Goal: Task Accomplishment & Management: Manage account settings

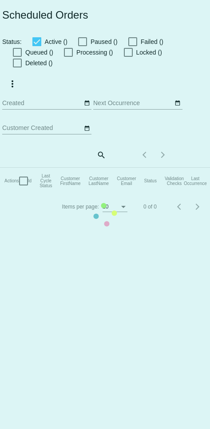
click at [96, 168] on mat-table "Actions Id Last Cycle Status Customer FirstName Customer LastName Customer Emai…" at bounding box center [193, 181] width 386 height 27
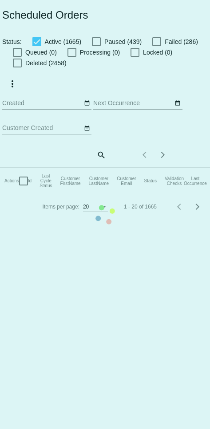
click at [96, 168] on mat-table "Actions Id Last Cycle Status Customer FirstName Customer LastName Customer Emai…" at bounding box center [193, 181] width 386 height 27
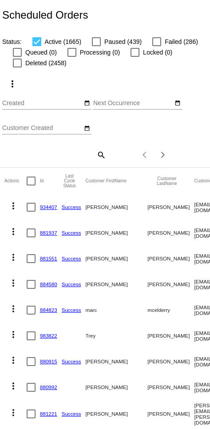
click at [64, 127] on input "Customer Created" at bounding box center [42, 128] width 80 height 7
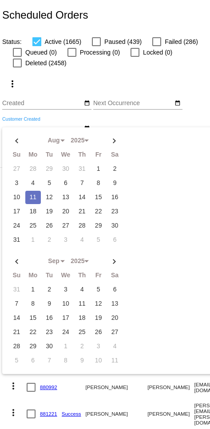
click at [96, 76] on div "more_vert Aug Jan Feb Mar Apr 1" at bounding box center [105, 117] width 210 height 99
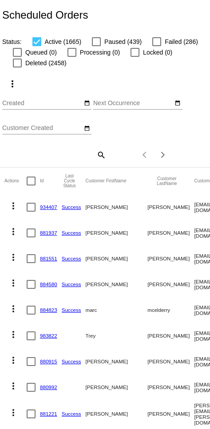
click at [96, 156] on mat-icon "search" at bounding box center [100, 155] width 11 height 14
click at [71, 152] on input "Search" at bounding box center [54, 153] width 104 height 7
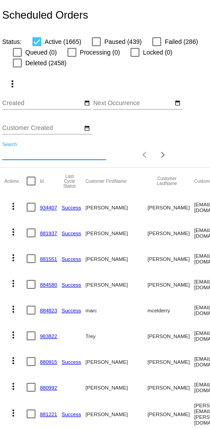
click at [57, 152] on input "Search" at bounding box center [54, 153] width 104 height 7
paste input "[EMAIL_ADDRESS][DOMAIN_NAME]"
type input "[EMAIL_ADDRESS][DOMAIN_NAME]"
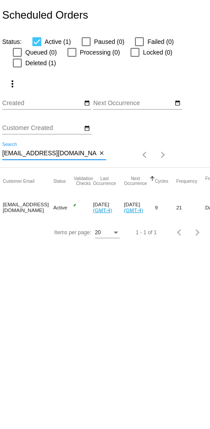
scroll to position [0, 179]
click at [71, 206] on mat-cell "check" at bounding box center [80, 207] width 19 height 26
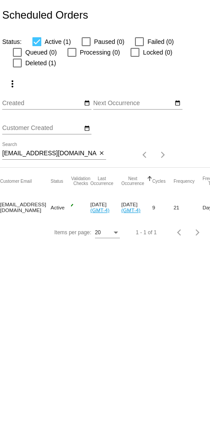
click at [64, 206] on mat-icon "check" at bounding box center [69, 207] width 11 height 11
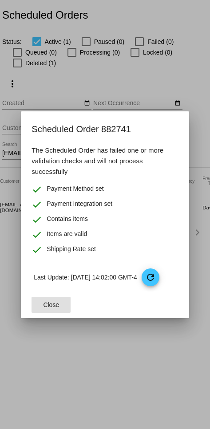
click at [96, 340] on div at bounding box center [105, 214] width 210 height 429
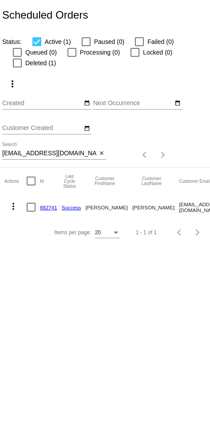
scroll to position [0, 0]
click at [52, 209] on link "882741" at bounding box center [48, 208] width 17 height 6
click at [22, 203] on button "more_vert" at bounding box center [13, 206] width 18 height 18
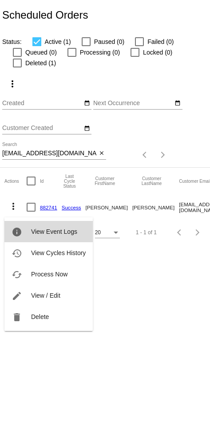
click at [72, 231] on span "View Event Logs" at bounding box center [54, 231] width 46 height 7
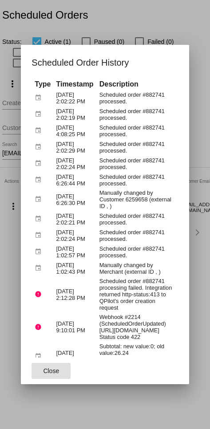
click at [76, 389] on div at bounding box center [105, 214] width 210 height 429
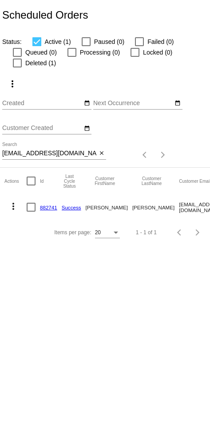
click at [96, 154] on mat-icon "close" at bounding box center [102, 153] width 6 height 7
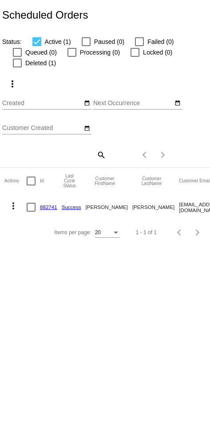
click at [96, 155] on mat-icon "search" at bounding box center [100, 155] width 11 height 14
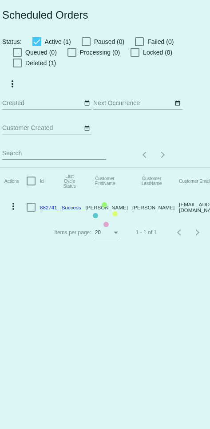
click at [59, 168] on mat-table "Actions Id Last Cycle Status Customer FirstName Customer LastName Customer Emai…" at bounding box center [193, 194] width 386 height 52
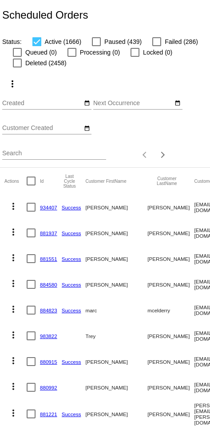
click at [55, 157] on input "Search" at bounding box center [54, 153] width 104 height 7
click at [53, 153] on input "Search" at bounding box center [54, 153] width 104 height 7
paste input "[EMAIL_ADDRESS][DOMAIN_NAME]"
type input "[EMAIL_ADDRESS][DOMAIN_NAME]"
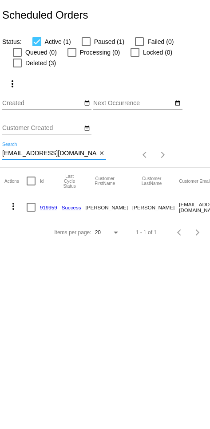
click at [47, 210] on link "919959" at bounding box center [48, 208] width 17 height 6
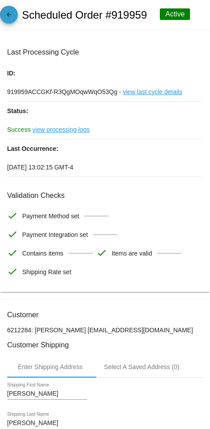
click at [6, 22] on mat-icon "arrow_back" at bounding box center [9, 17] width 11 height 11
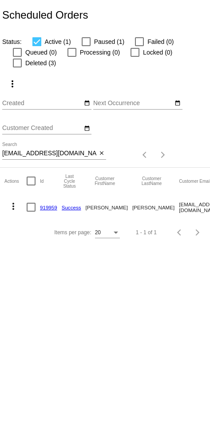
click at [19, 65] on div at bounding box center [17, 63] width 9 height 9
click at [17, 67] on input "Deleted (3)" at bounding box center [17, 67] width 0 height 0
checkbox input "true"
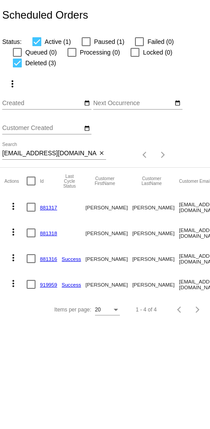
click at [10, 210] on mat-icon "more_vert" at bounding box center [13, 206] width 11 height 11
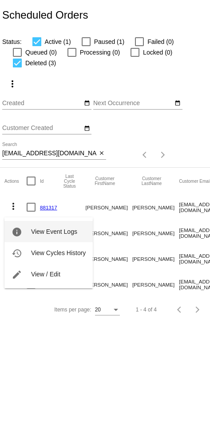
click at [71, 233] on span "View Event Logs" at bounding box center [54, 231] width 46 height 7
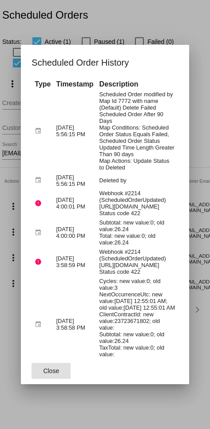
scroll to position [0, 63]
click at [96, 368] on div at bounding box center [105, 214] width 210 height 429
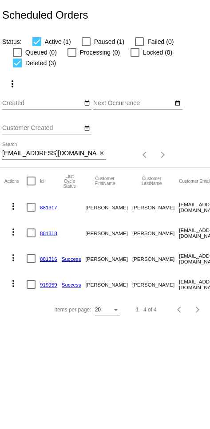
scroll to position [0, 0]
click at [29, 157] on input "[EMAIL_ADDRESS][DOMAIN_NAME]" at bounding box center [49, 153] width 95 height 7
click at [30, 157] on input "[EMAIL_ADDRESS][DOMAIN_NAME]" at bounding box center [49, 153] width 95 height 7
click at [30, 156] on input "[EMAIL_ADDRESS][DOMAIN_NAME]" at bounding box center [49, 153] width 95 height 7
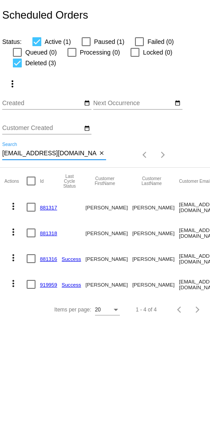
click at [59, 157] on input "[EMAIL_ADDRESS][DOMAIN_NAME]" at bounding box center [49, 153] width 95 height 7
click at [96, 156] on button "close" at bounding box center [101, 153] width 9 height 9
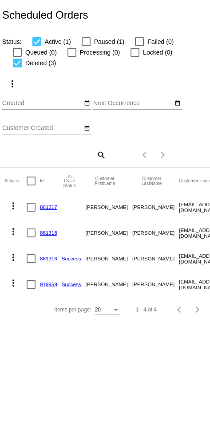
click at [96, 154] on mat-icon "search" at bounding box center [100, 155] width 11 height 14
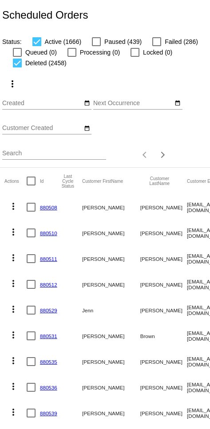
click at [61, 157] on input "Search" at bounding box center [54, 153] width 104 height 7
click at [36, 155] on input "Search" at bounding box center [54, 153] width 104 height 7
paste input "[EMAIL_ADDRESS][DOMAIN_NAME]"
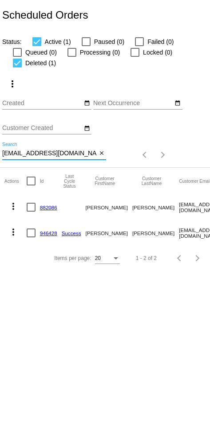
type input "[EMAIL_ADDRESS][DOMAIN_NAME]"
click at [15, 210] on mat-icon "more_vert" at bounding box center [13, 206] width 11 height 11
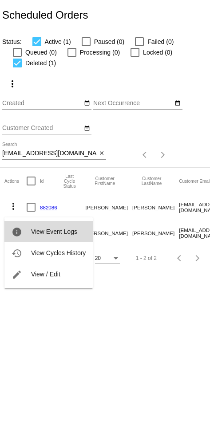
click at [55, 233] on span "View Event Logs" at bounding box center [54, 231] width 46 height 7
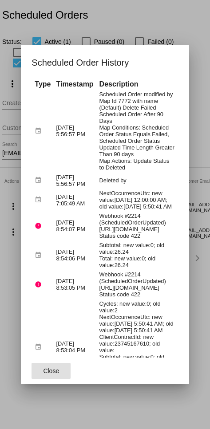
scroll to position [0, 12]
click at [96, 369] on div at bounding box center [105, 214] width 210 height 429
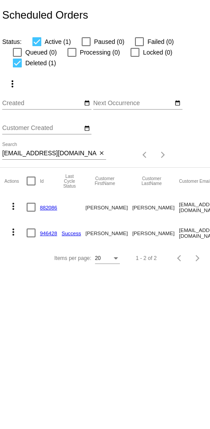
click at [96, 157] on mat-icon "close" at bounding box center [102, 153] width 6 height 7
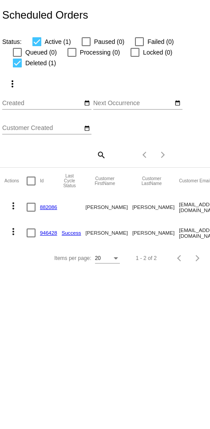
click at [96, 158] on mat-icon "search" at bounding box center [100, 155] width 11 height 14
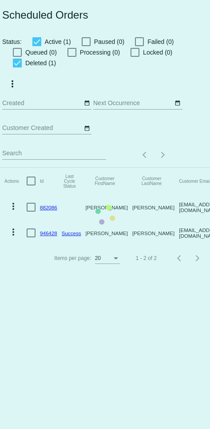
click at [49, 168] on mat-table "Actions Id Last Cycle Status Customer FirstName Customer LastName Customer Emai…" at bounding box center [193, 207] width 386 height 78
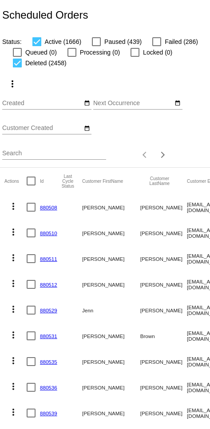
click at [50, 157] on input "Search" at bounding box center [54, 153] width 104 height 7
click at [36, 156] on input "Search" at bounding box center [54, 153] width 104 height 7
paste input "[PERSON_NAME][EMAIL_ADDRESS][DOMAIN_NAME]"
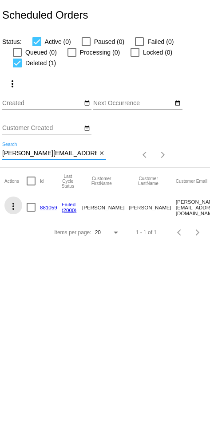
type input "[PERSON_NAME][EMAIL_ADDRESS][DOMAIN_NAME]"
click at [10, 212] on mat-icon "more_vert" at bounding box center [13, 206] width 11 height 11
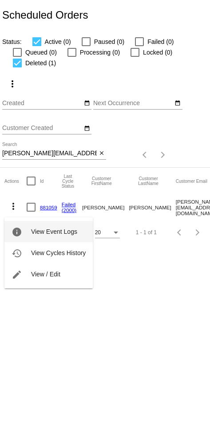
click at [66, 233] on span "View Event Logs" at bounding box center [54, 231] width 46 height 7
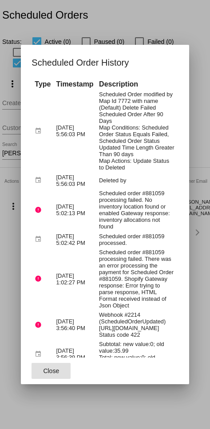
scroll to position [0, -1]
click at [96, 389] on div at bounding box center [105, 214] width 210 height 429
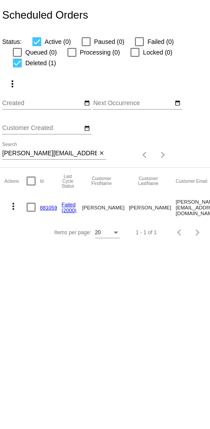
scroll to position [0, 0]
